Goal: Navigation & Orientation: Find specific page/section

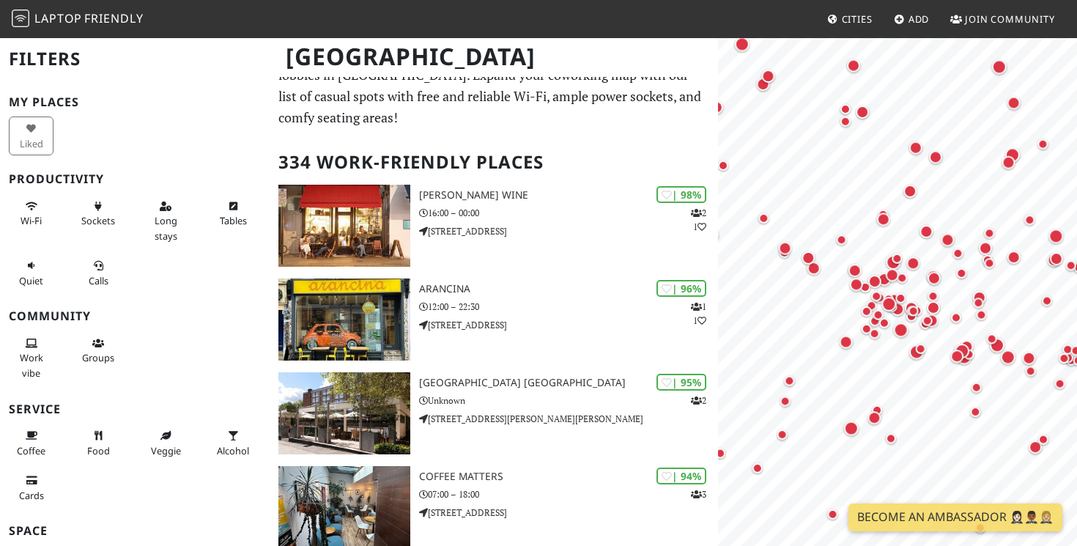
scroll to position [86, 0]
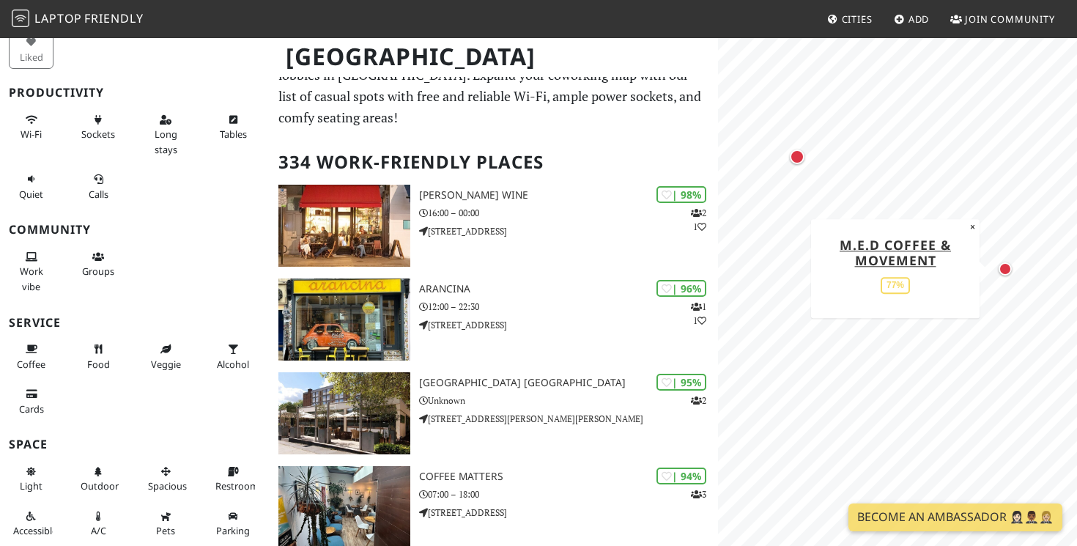
click at [1007, 270] on div "Map marker" at bounding box center [1005, 268] width 13 height 13
click at [797, 161] on div "Map marker" at bounding box center [797, 156] width 15 height 15
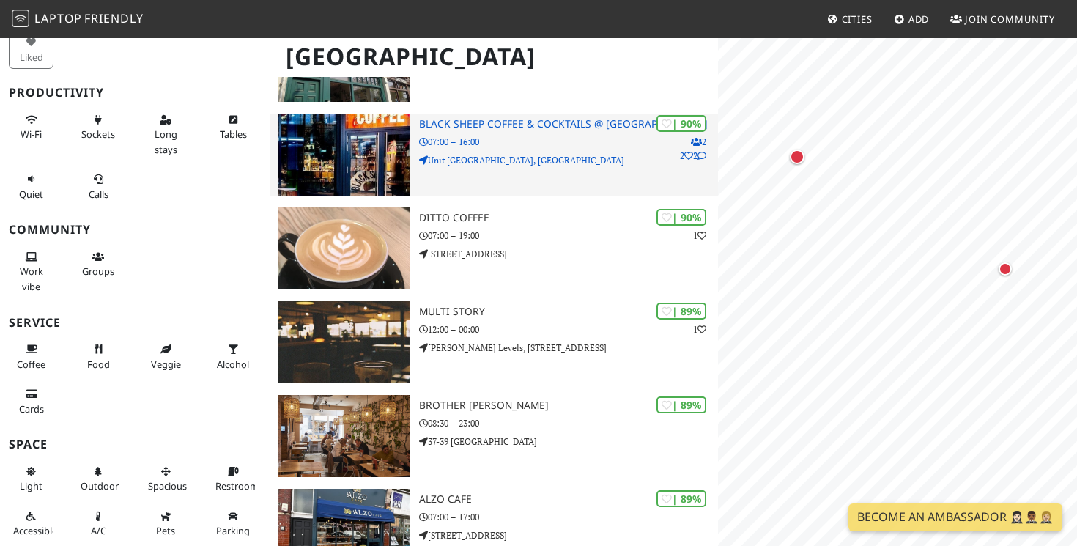
scroll to position [0, 0]
